Goal: Task Accomplishment & Management: Use online tool/utility

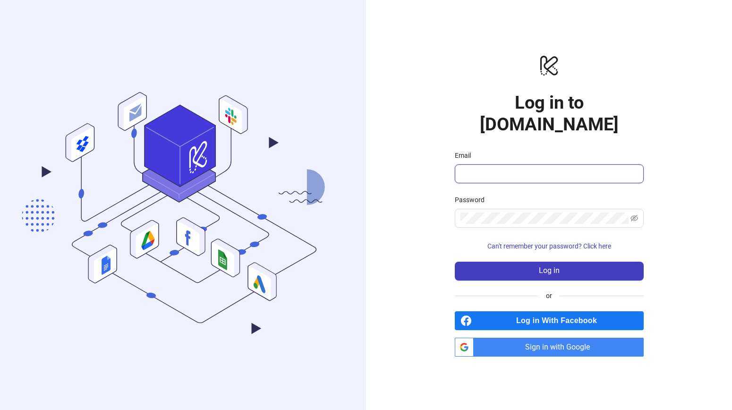
click at [560, 168] on input "Email" at bounding box center [549, 173] width 176 height 11
type input "**********"
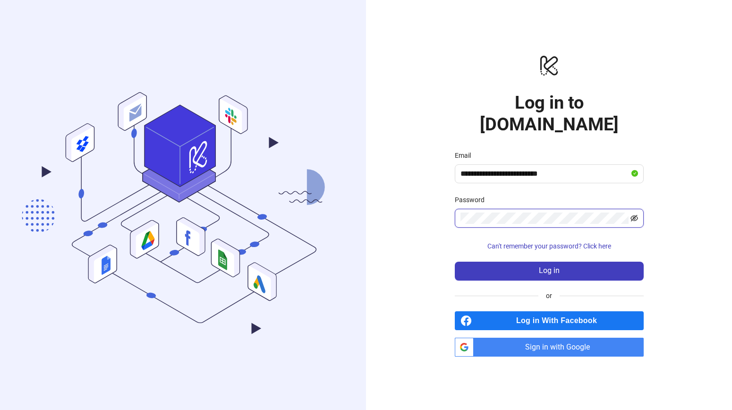
click at [633, 215] on icon "eye-invisible" at bounding box center [635, 218] width 8 height 7
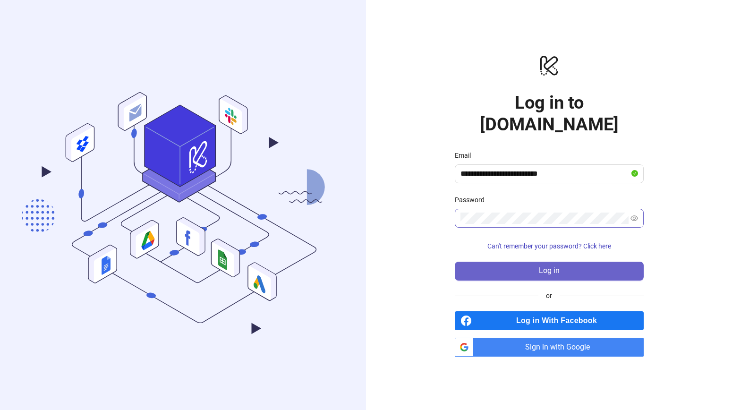
click at [559, 266] on span "Log in" at bounding box center [549, 270] width 21 height 9
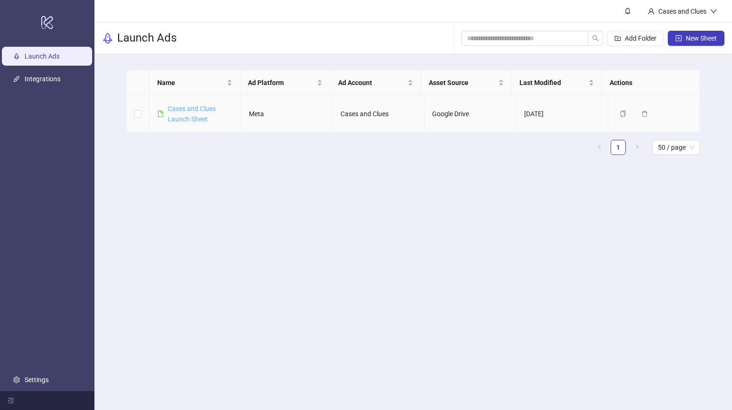
click at [187, 118] on link "Cases and Clues Launch Sheet" at bounding box center [192, 114] width 48 height 18
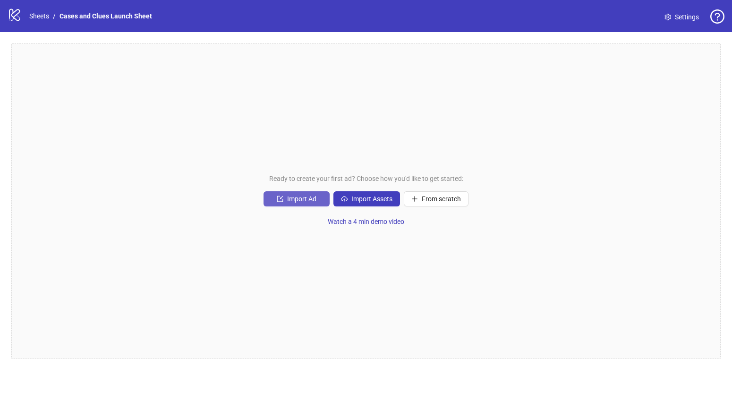
click at [288, 196] on span "Import Ad" at bounding box center [301, 199] width 29 height 8
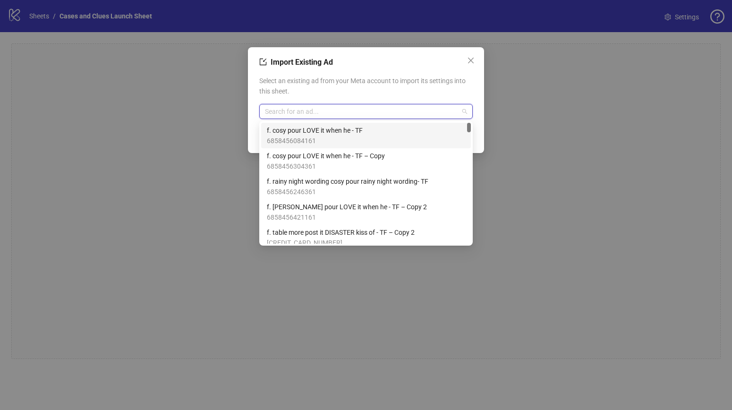
click at [350, 117] on input "search" at bounding box center [362, 111] width 194 height 14
type input "*"
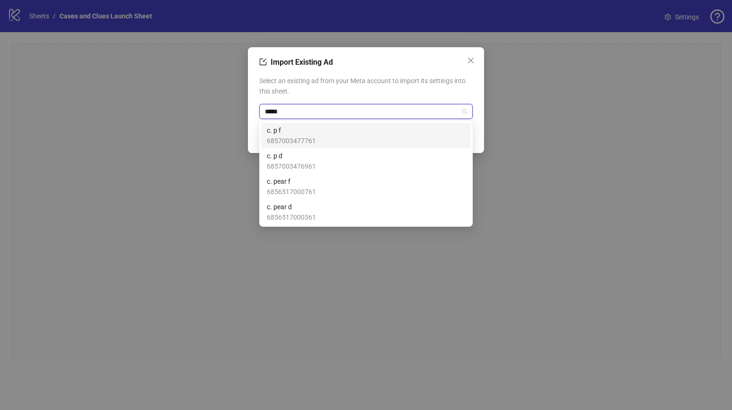
type input "******"
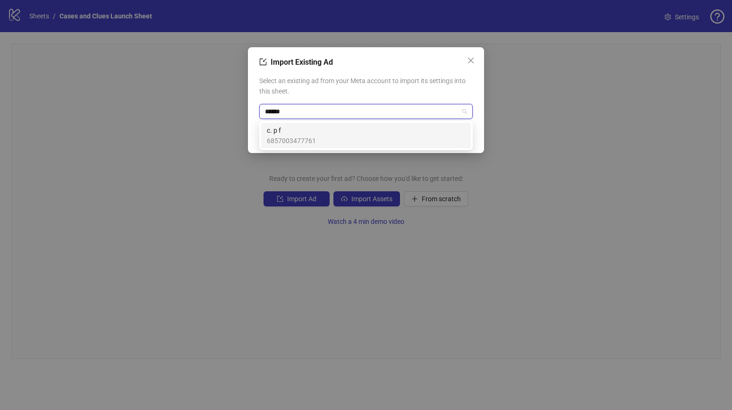
click at [282, 132] on span "c. p f" at bounding box center [291, 130] width 49 height 10
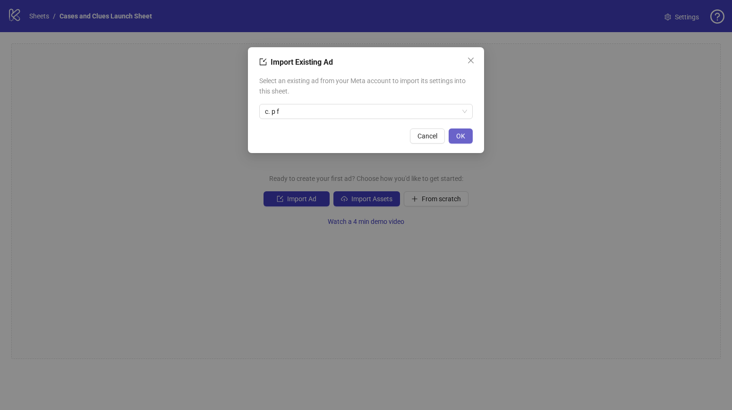
click at [461, 135] on span "OK" at bounding box center [460, 136] width 9 height 8
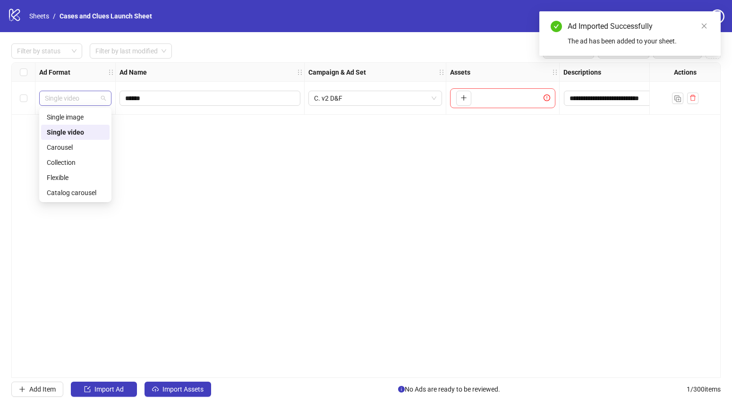
click at [102, 98] on span "Single video" at bounding box center [75, 98] width 61 height 14
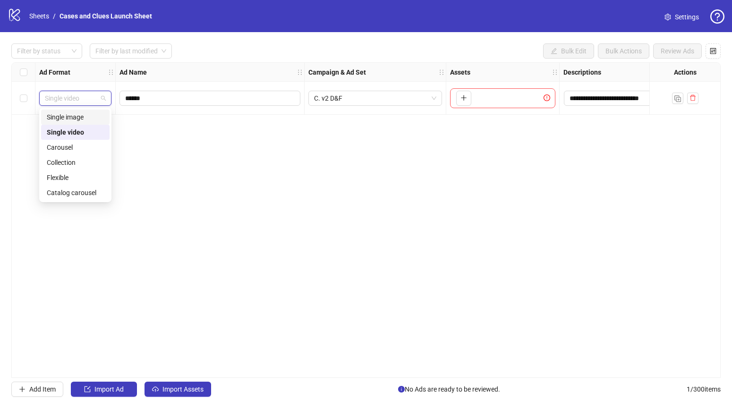
click at [92, 117] on div "Single image" at bounding box center [75, 117] width 57 height 10
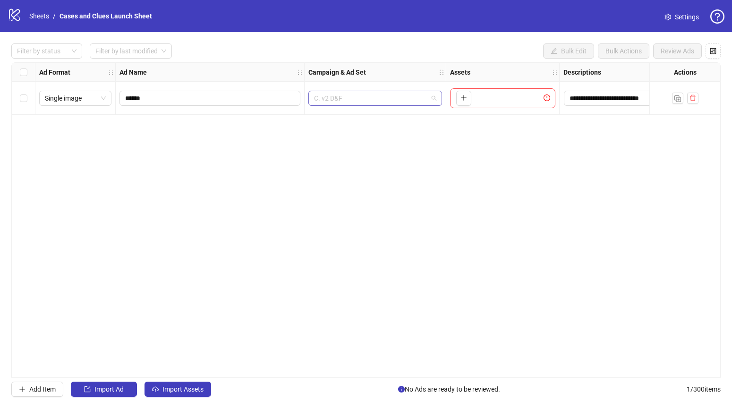
click at [436, 101] on span "C. v2 D&F" at bounding box center [375, 98] width 122 height 14
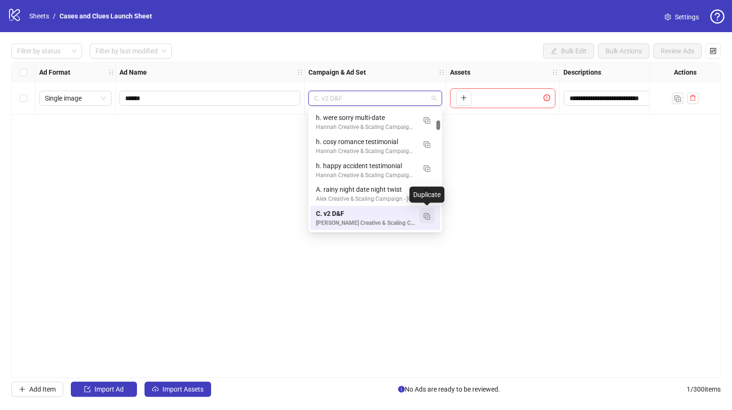
click at [428, 216] on img "button" at bounding box center [427, 216] width 7 height 7
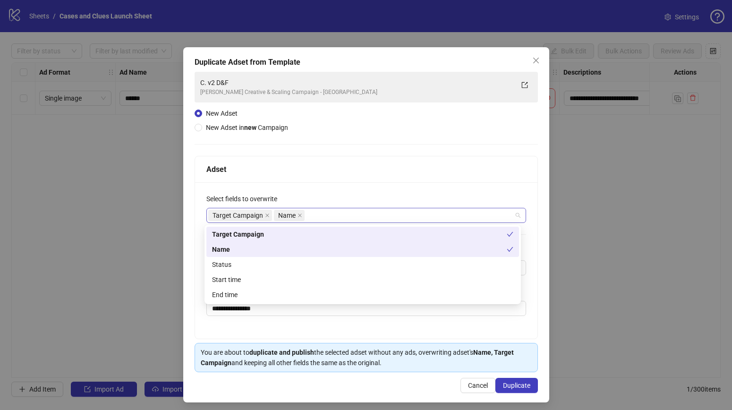
click at [339, 215] on div "Target Campaign Name" at bounding box center [361, 215] width 306 height 13
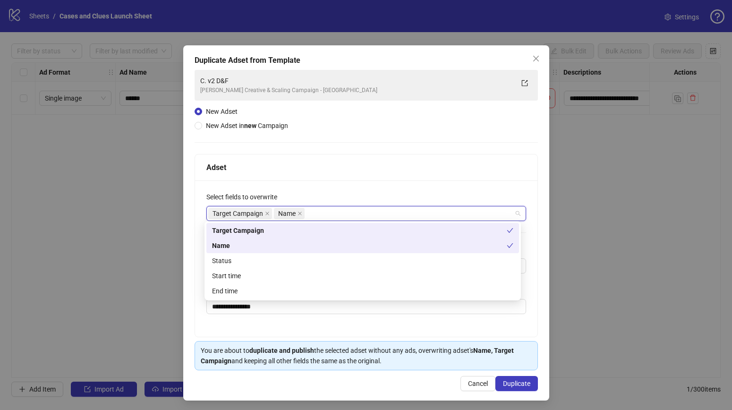
scroll to position [4, 0]
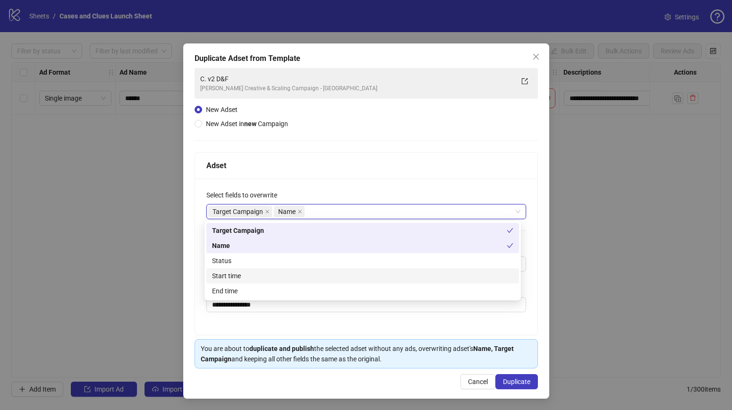
click at [533, 276] on div "**********" at bounding box center [366, 220] width 366 height 355
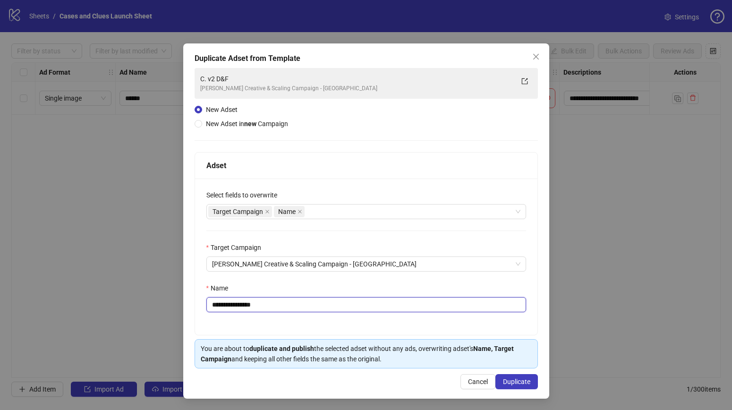
drag, startPoint x: 319, startPoint y: 308, endPoint x: 216, endPoint y: 307, distance: 103.4
click at [216, 307] on input "**********" at bounding box center [366, 304] width 320 height 15
type input "**********"
click at [514, 382] on span "Duplicate" at bounding box center [516, 382] width 27 height 8
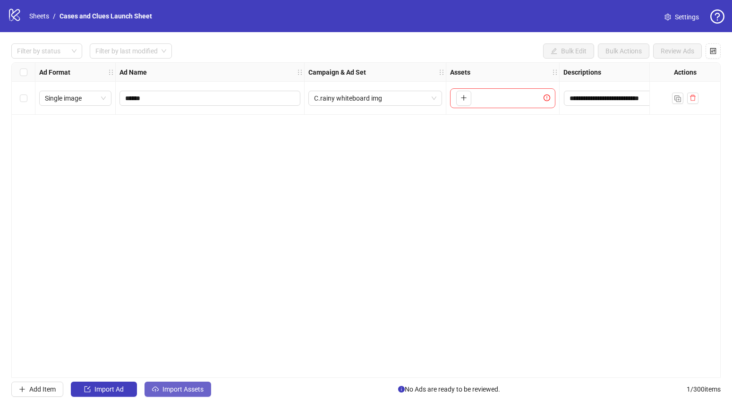
click at [172, 388] on span "Import Assets" at bounding box center [182, 389] width 41 height 8
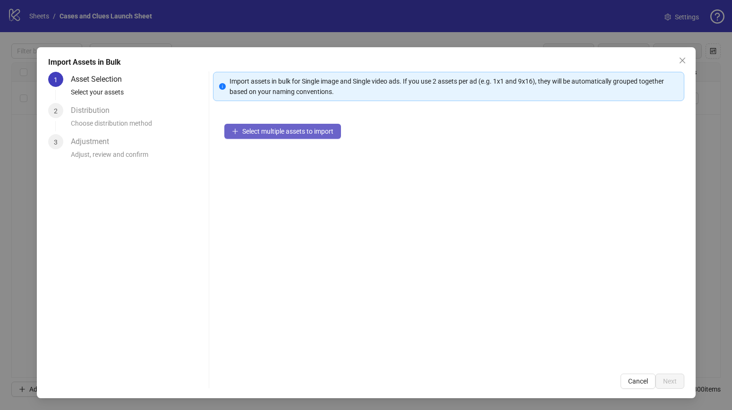
click at [284, 132] on span "Select multiple assets to import" at bounding box center [287, 132] width 91 height 8
click at [269, 130] on span "Select multiple assets to import" at bounding box center [287, 132] width 91 height 8
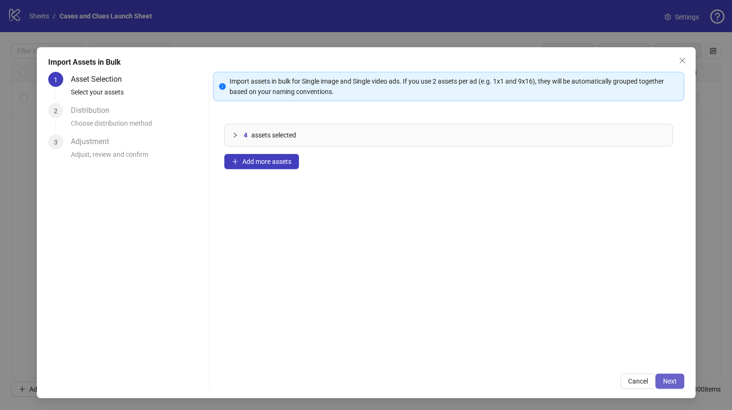
click at [670, 378] on span "Next" at bounding box center [670, 381] width 14 height 8
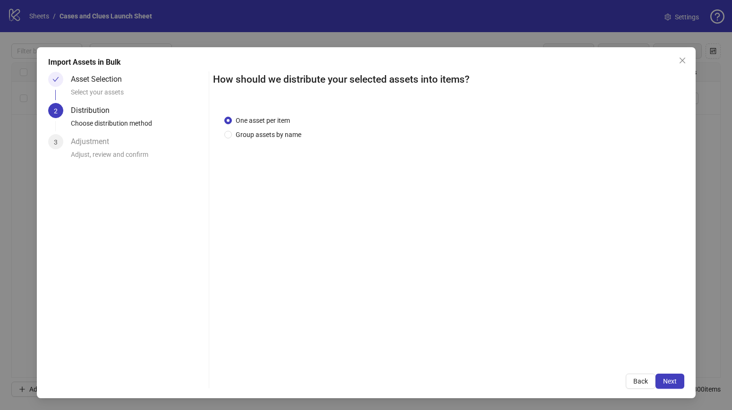
click at [670, 378] on span "Next" at bounding box center [670, 381] width 14 height 8
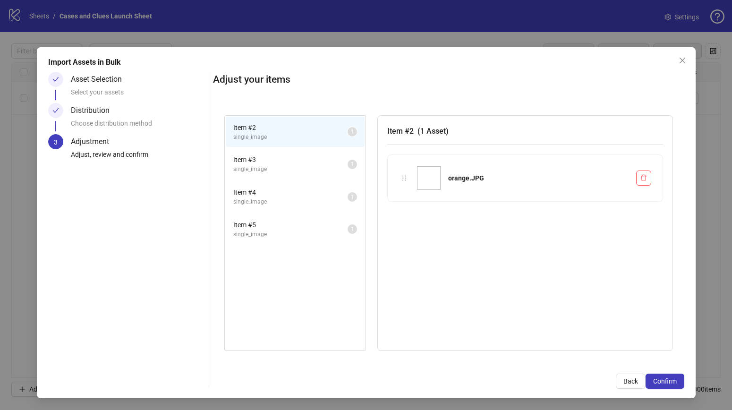
click at [670, 378] on span "Confirm" at bounding box center [665, 381] width 24 height 8
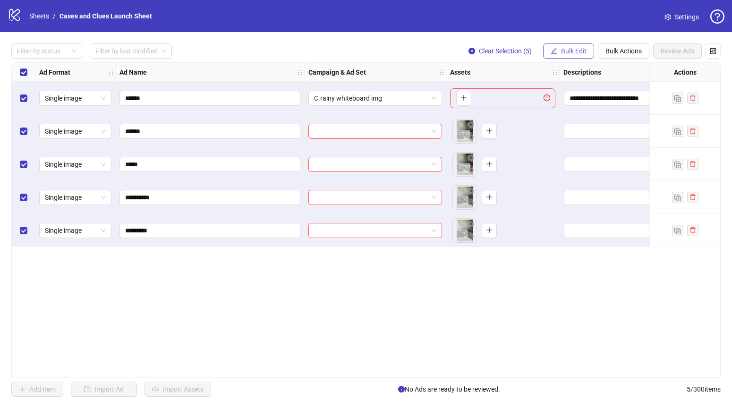
click at [553, 49] on icon "edit" at bounding box center [554, 51] width 6 height 6
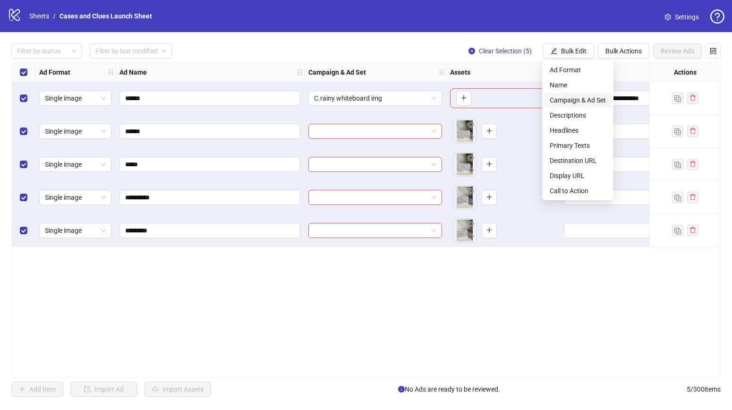
click at [569, 100] on span "Campaign & Ad Set" at bounding box center [578, 100] width 56 height 10
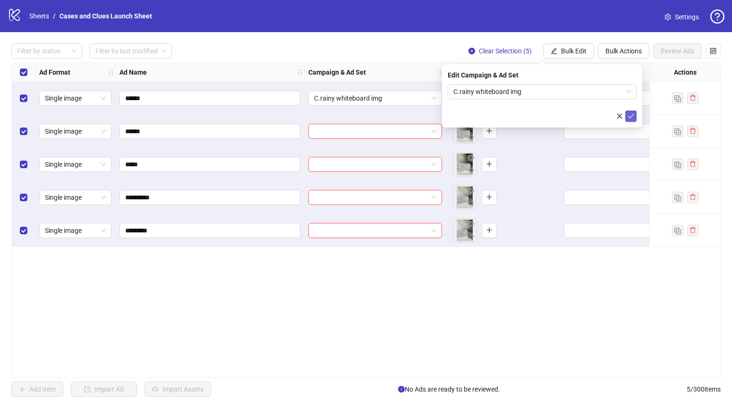
click at [632, 114] on icon "check" at bounding box center [631, 116] width 7 height 7
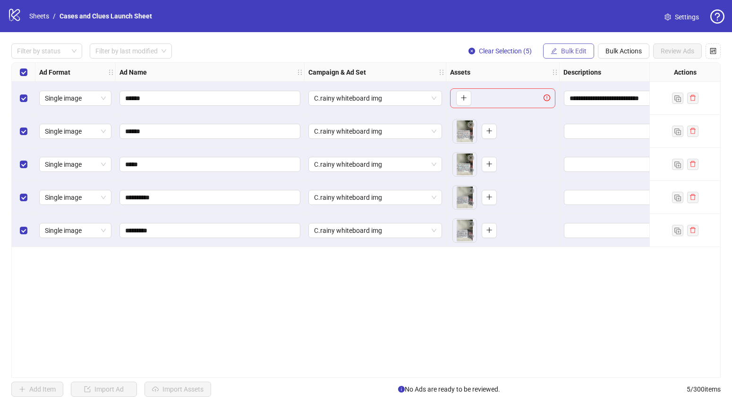
click at [573, 52] on span "Bulk Edit" at bounding box center [574, 51] width 26 height 8
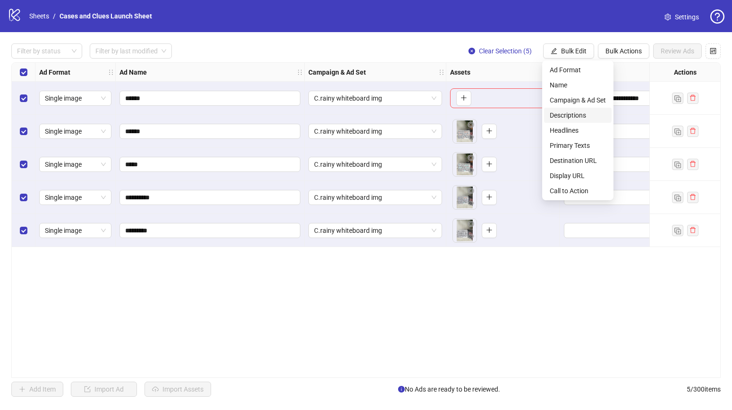
click at [575, 114] on span "Descriptions" at bounding box center [578, 115] width 56 height 10
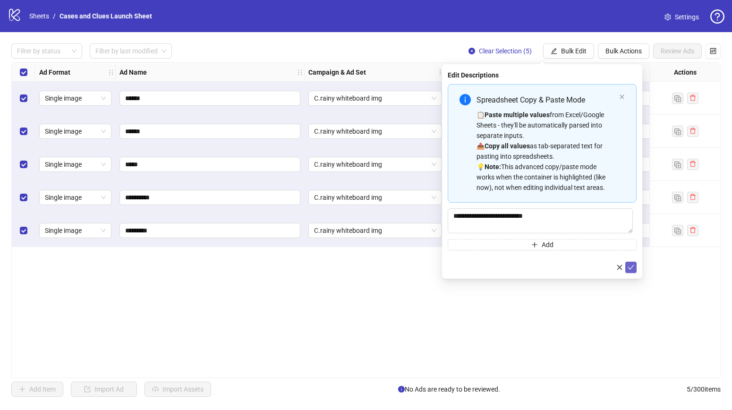
click at [631, 265] on icon "check" at bounding box center [631, 267] width 7 height 7
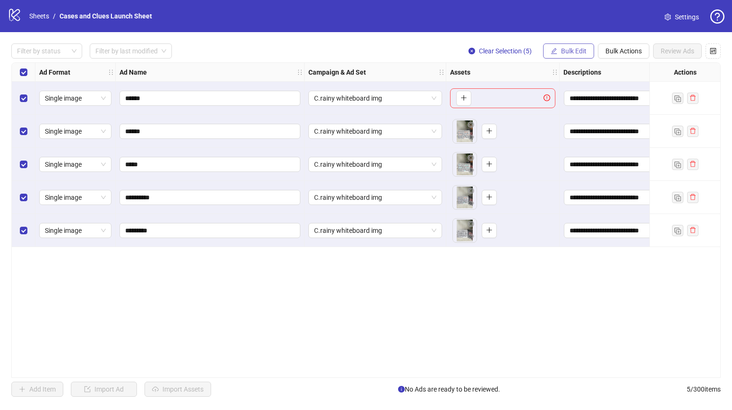
click at [557, 47] on button "Bulk Edit" at bounding box center [568, 50] width 51 height 15
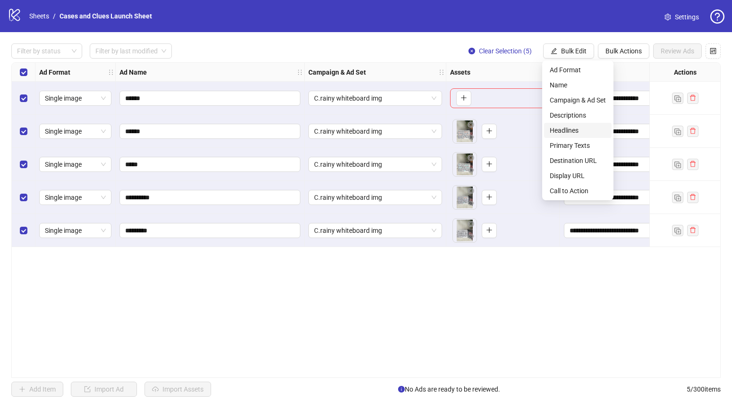
click at [583, 131] on span "Headlines" at bounding box center [578, 130] width 56 height 10
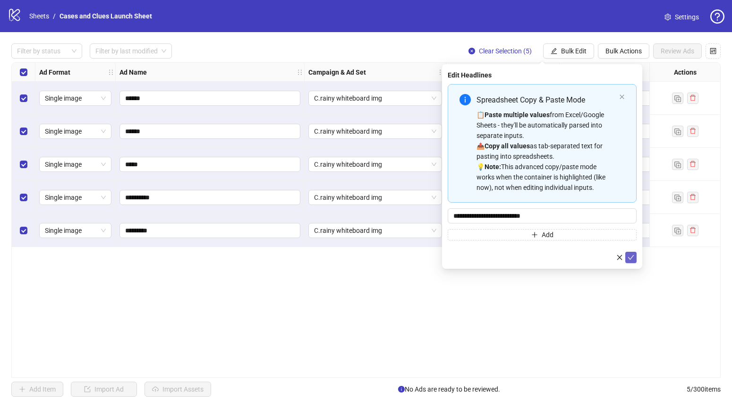
click at [635, 258] on button "submit" at bounding box center [630, 257] width 11 height 11
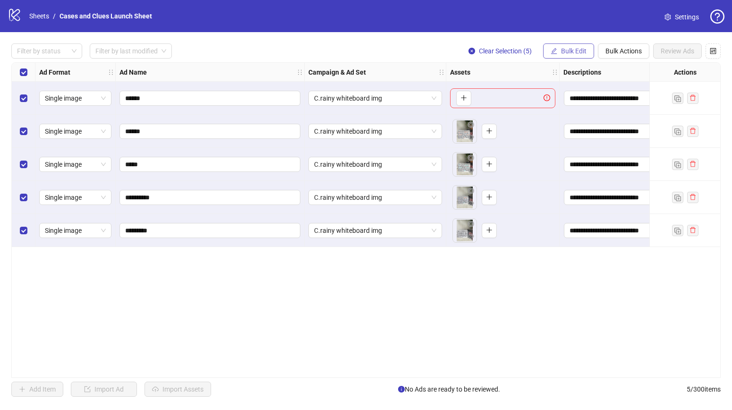
click at [568, 52] on span "Bulk Edit" at bounding box center [574, 51] width 26 height 8
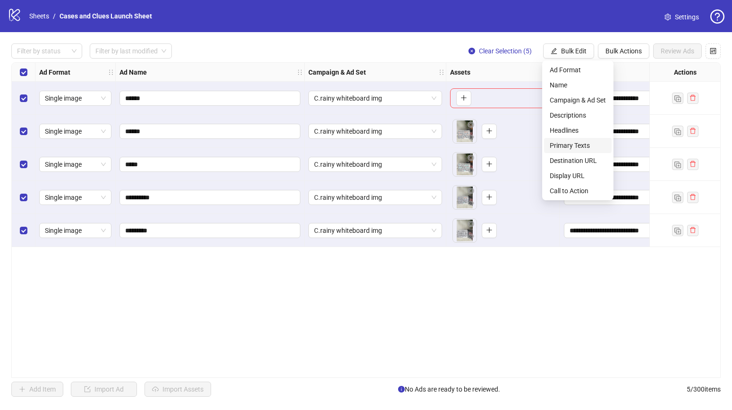
click at [564, 144] on span "Primary Texts" at bounding box center [578, 145] width 56 height 10
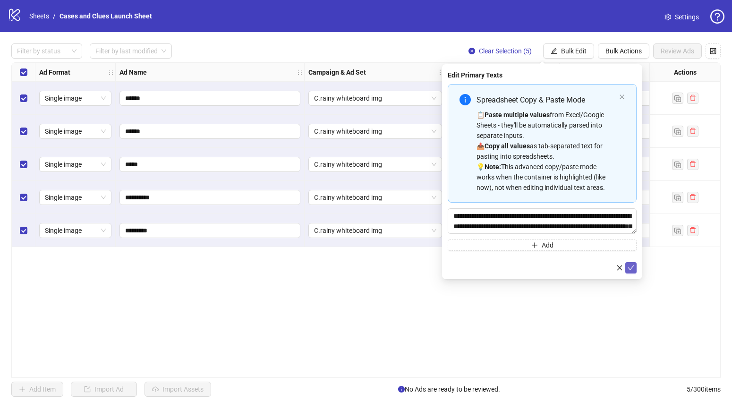
click at [635, 270] on button "submit" at bounding box center [630, 267] width 11 height 11
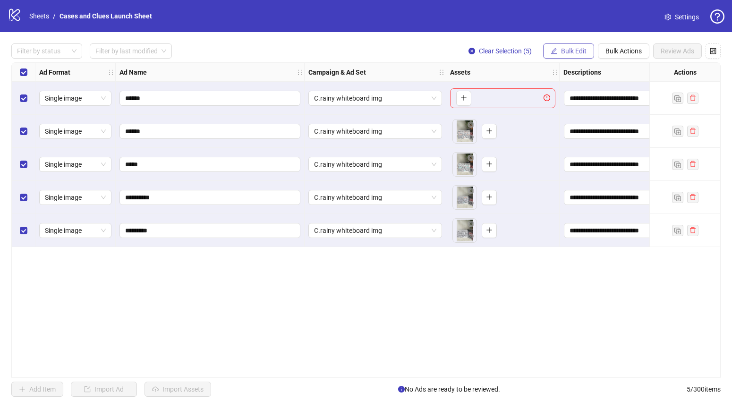
click at [569, 47] on span "Bulk Edit" at bounding box center [574, 51] width 26 height 8
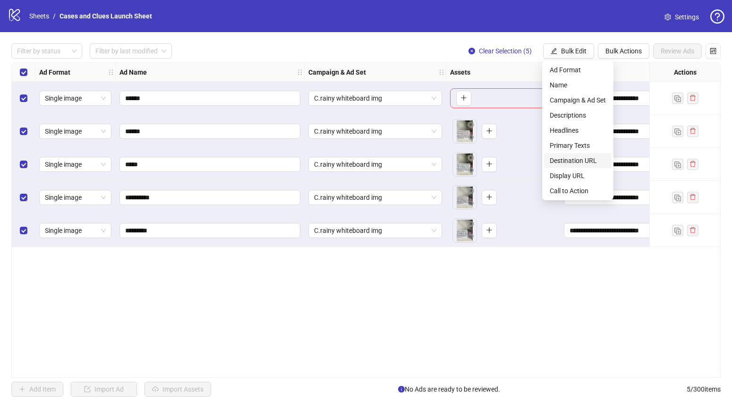
click at [585, 159] on span "Destination URL" at bounding box center [578, 160] width 56 height 10
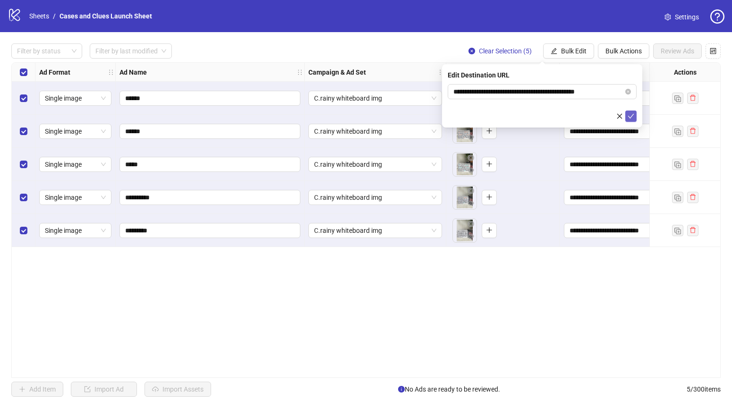
click at [632, 119] on icon "check" at bounding box center [631, 116] width 7 height 7
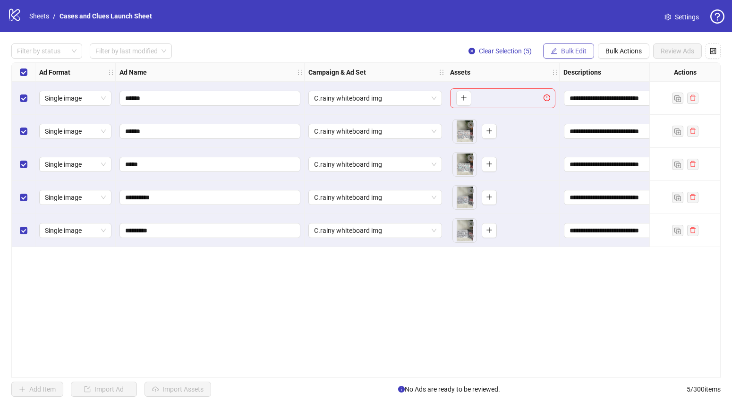
click at [574, 50] on span "Bulk Edit" at bounding box center [574, 51] width 26 height 8
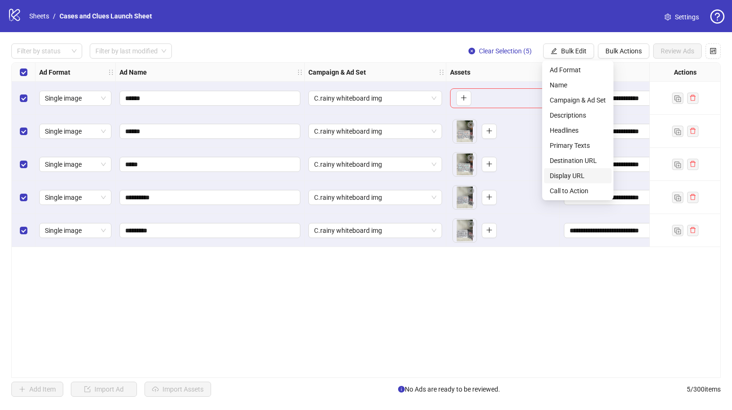
click at [576, 174] on span "Display URL" at bounding box center [578, 176] width 56 height 10
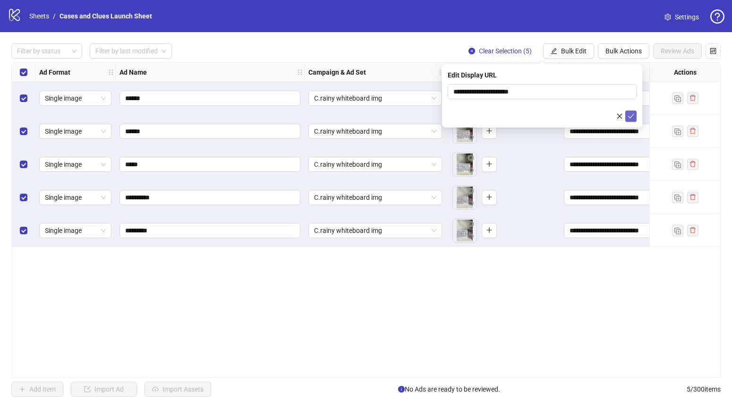
click at [628, 113] on icon "check" at bounding box center [631, 116] width 7 height 7
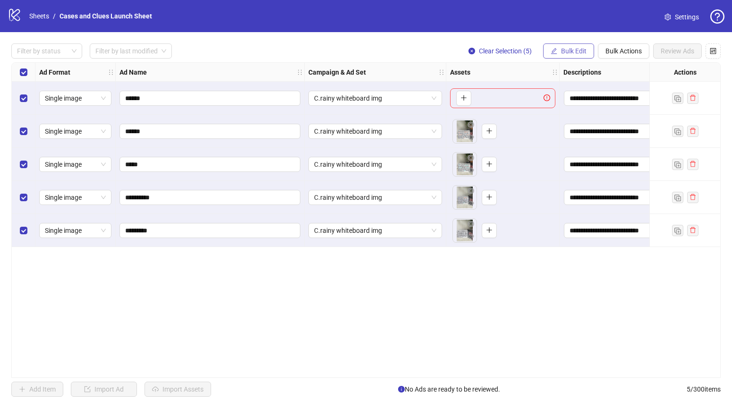
click at [567, 49] on span "Bulk Edit" at bounding box center [574, 51] width 26 height 8
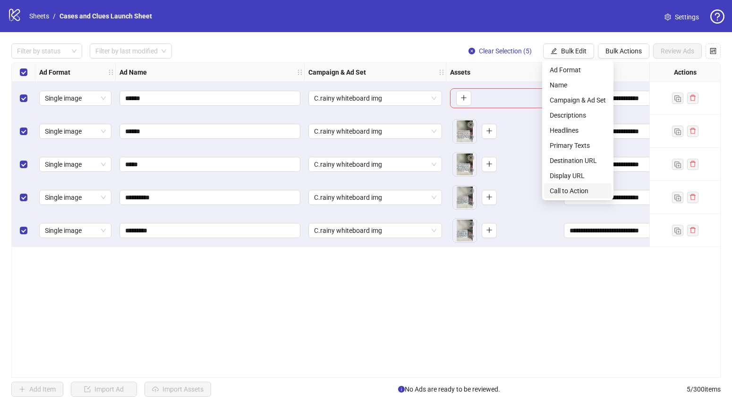
click at [563, 192] on span "Call to Action" at bounding box center [578, 191] width 56 height 10
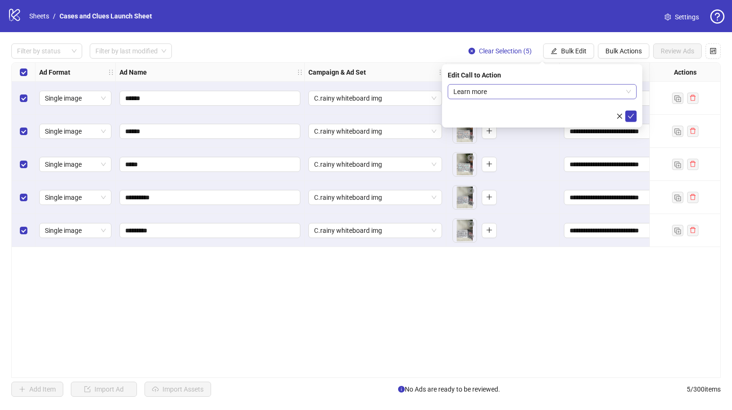
click at [622, 92] on span "Learn more" at bounding box center [542, 92] width 178 height 14
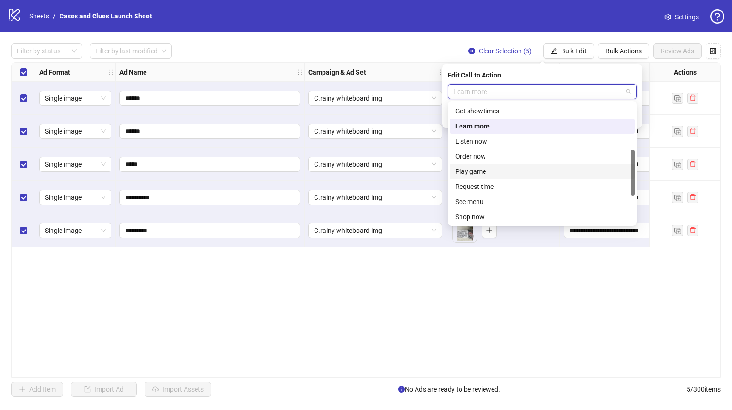
scroll to position [122, 0]
click at [475, 212] on div "Shop now" at bounding box center [542, 215] width 174 height 10
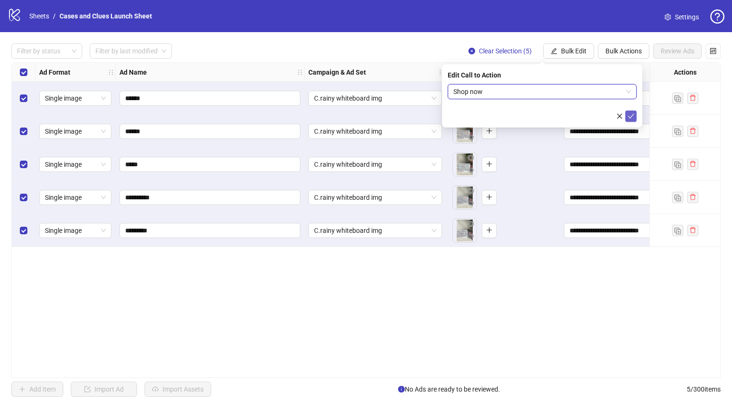
click at [631, 119] on icon "check" at bounding box center [631, 116] width 7 height 7
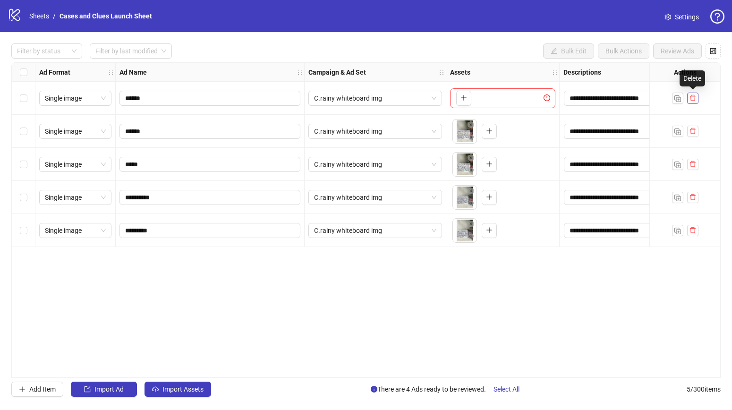
click at [696, 98] on button "button" at bounding box center [692, 98] width 11 height 11
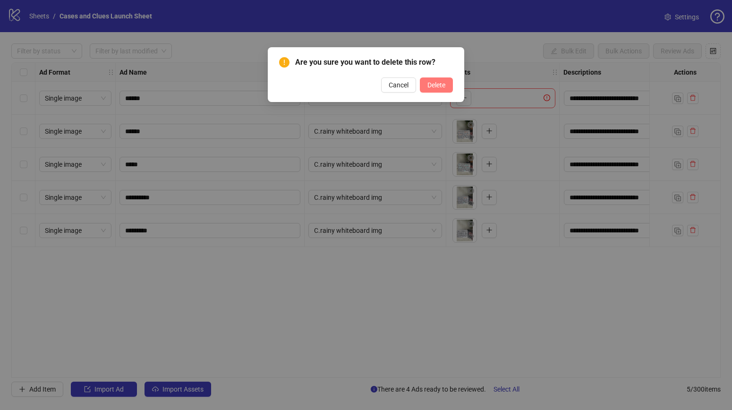
click at [434, 81] on span "Delete" at bounding box center [436, 85] width 18 height 8
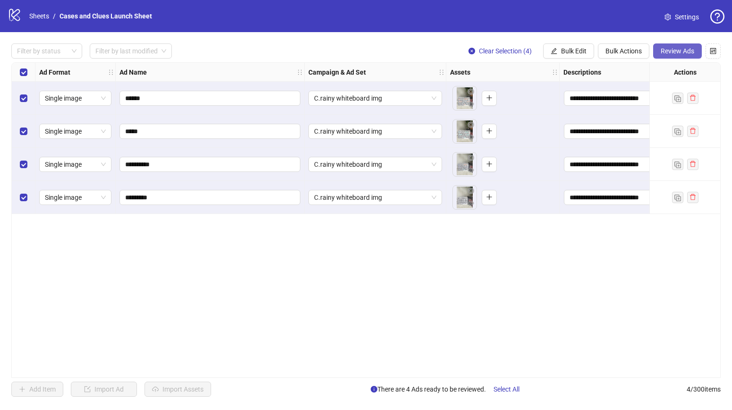
click at [683, 47] on span "Review Ads" at bounding box center [678, 51] width 34 height 8
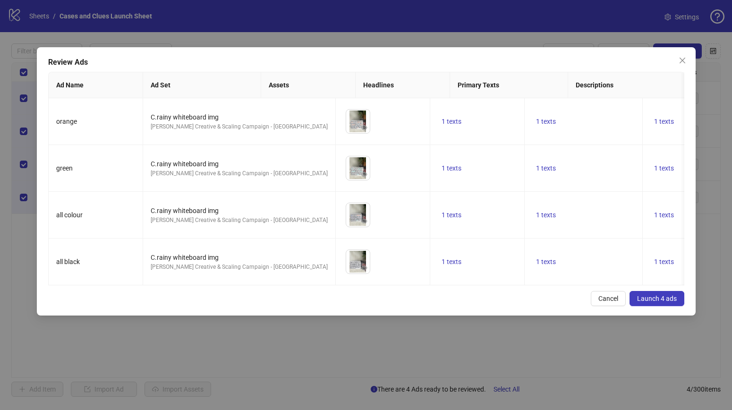
click at [649, 297] on span "Launch 4 ads" at bounding box center [657, 299] width 40 height 8
